Goal: Task Accomplishment & Management: Manage account settings

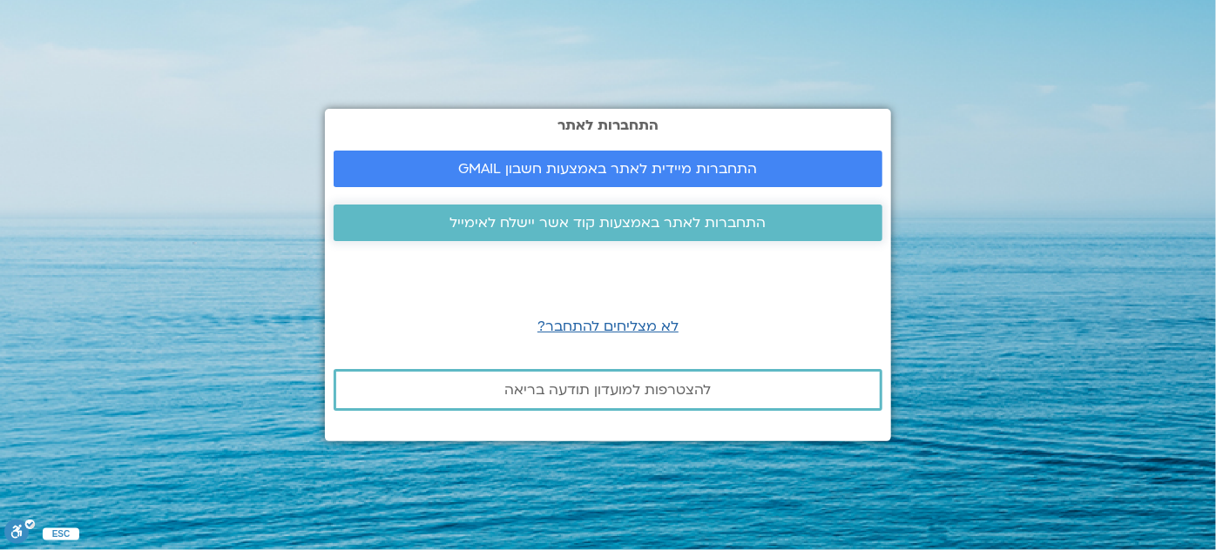
click at [657, 225] on span "התחברות לאתר באמצעות קוד אשר יישלח לאימייל" at bounding box center [608, 223] width 316 height 16
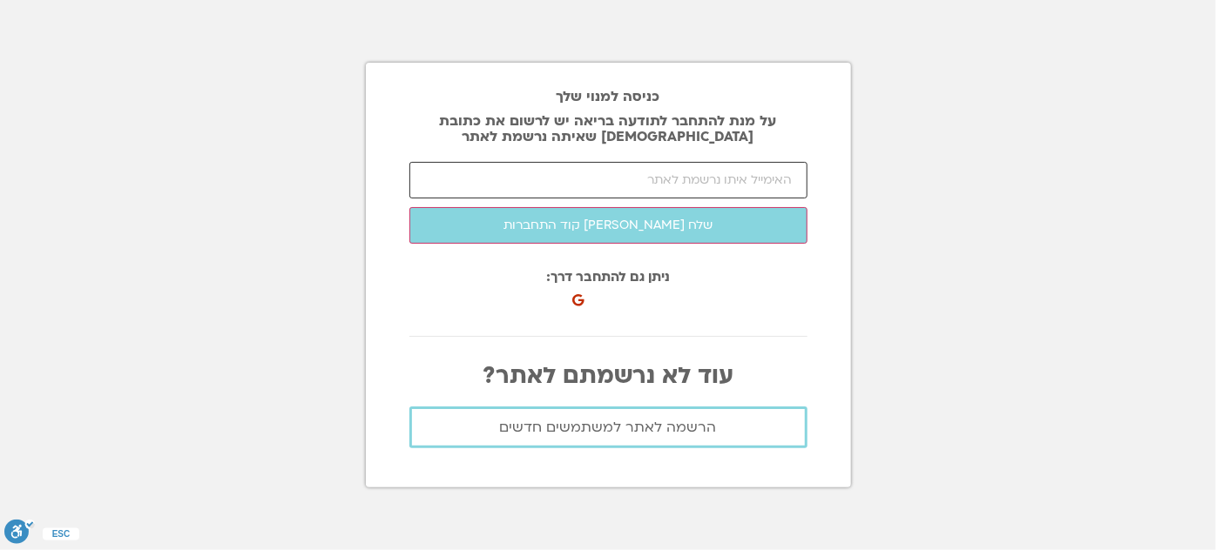
click at [716, 181] on input "email" at bounding box center [608, 180] width 398 height 37
type input "[EMAIL_ADDRESS][DOMAIN_NAME]"
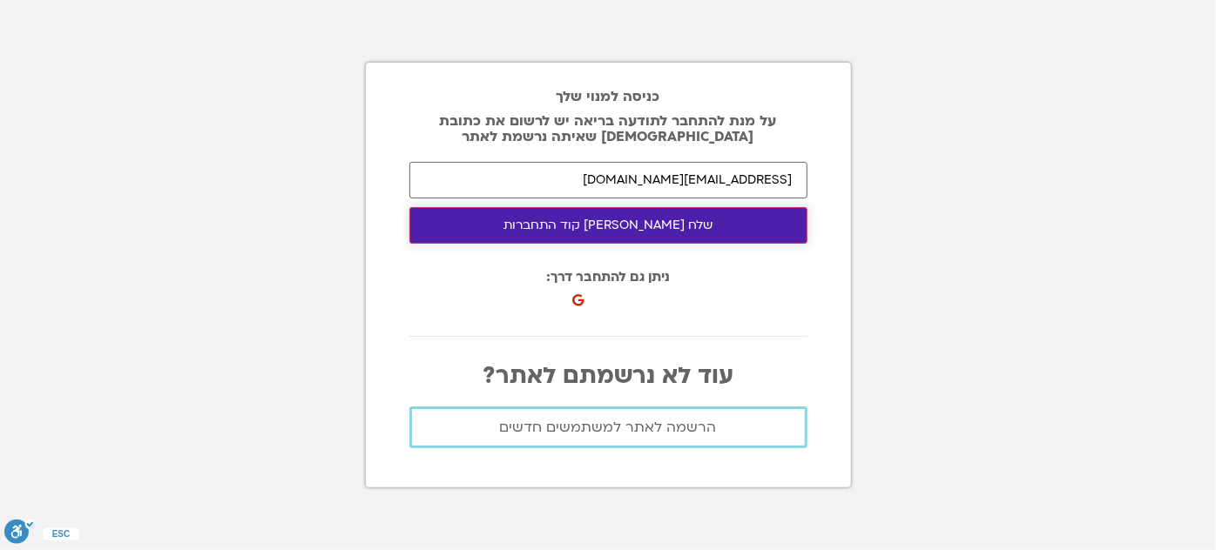
click at [644, 226] on button "שלח לי קוד התחברות" at bounding box center [608, 225] width 398 height 37
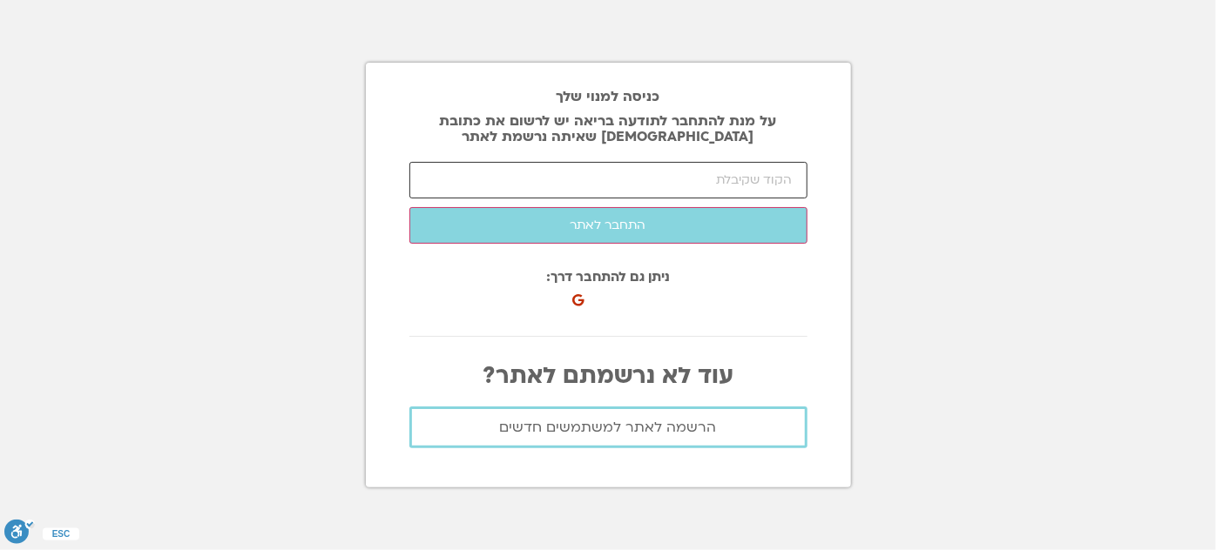
click at [791, 183] on input "number" at bounding box center [608, 180] width 398 height 37
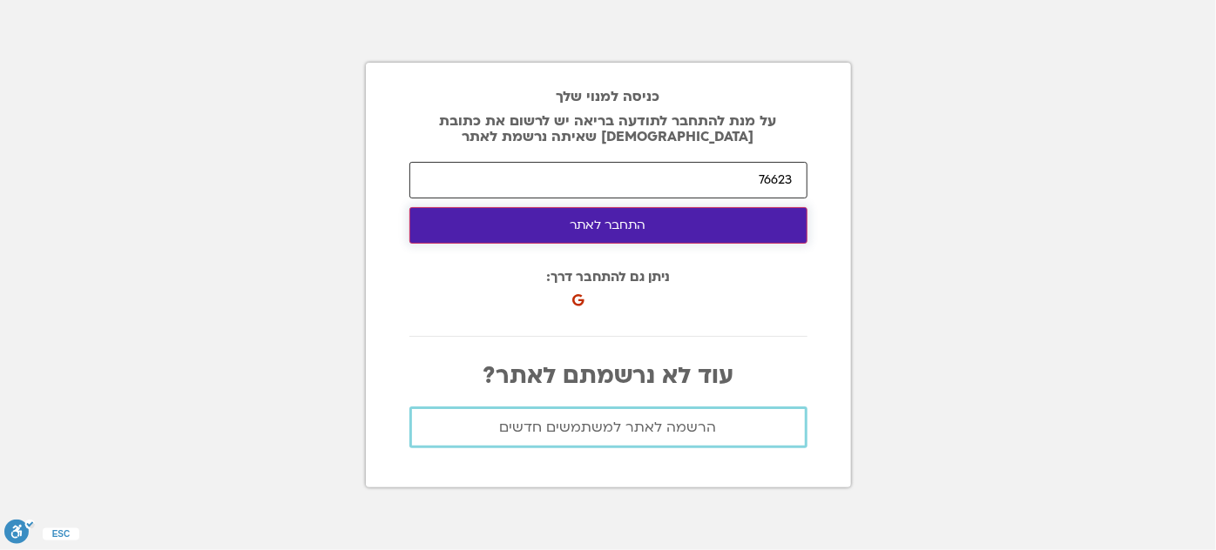
type input "76623"
click at [699, 233] on button "התחבר לאתר" at bounding box center [608, 225] width 398 height 37
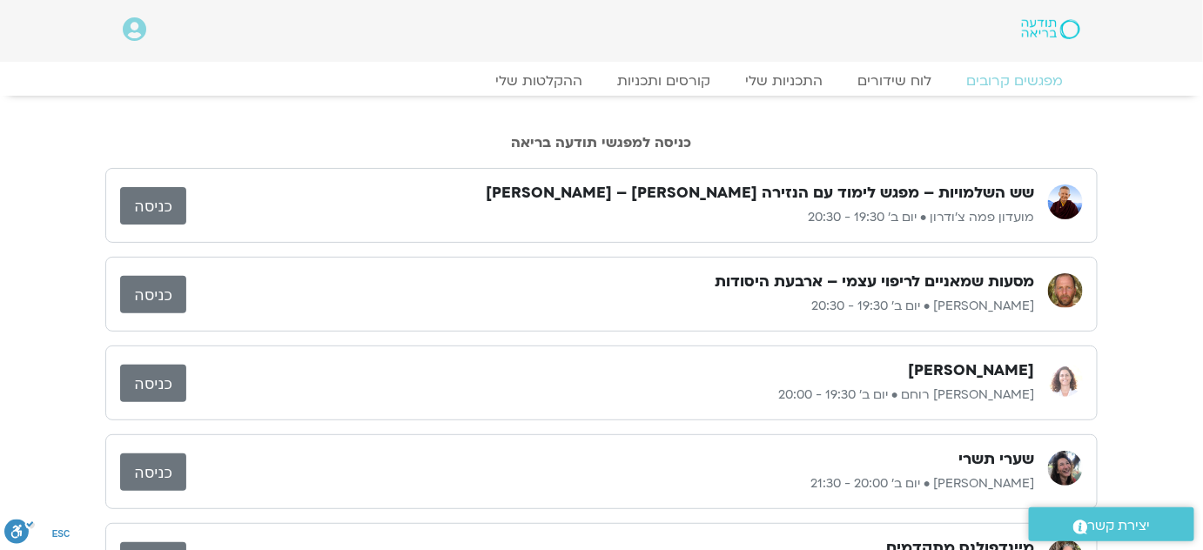
click at [162, 199] on link "כניסה" at bounding box center [153, 205] width 66 height 37
